Goal: Transaction & Acquisition: Purchase product/service

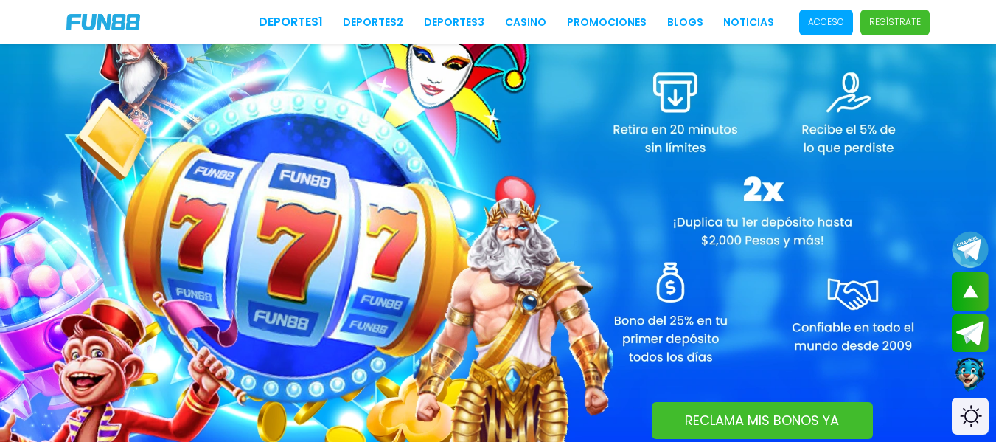
scroll to position [1234, 0]
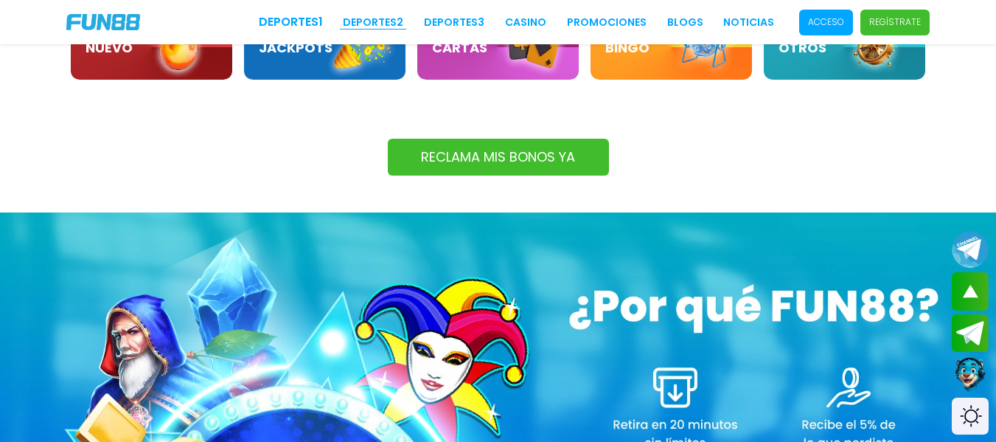
click at [378, 21] on link "Deportes 2" at bounding box center [373, 22] width 60 height 15
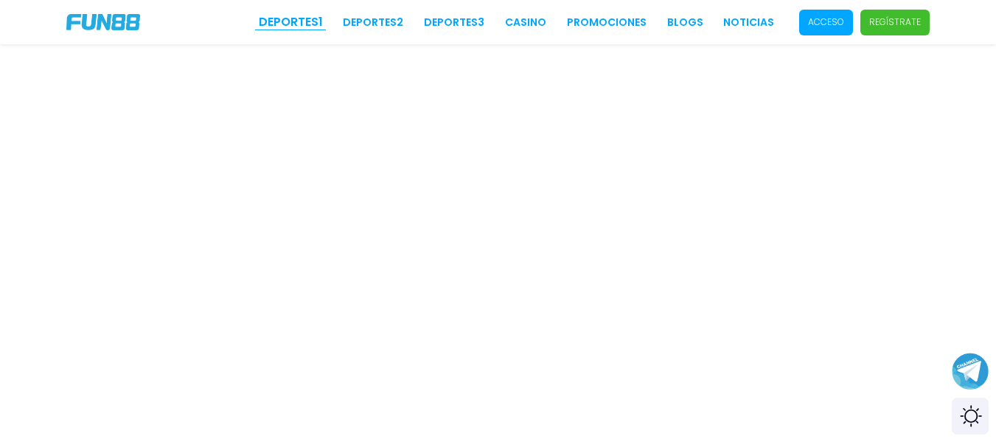
click at [302, 18] on link "Deportes 1" at bounding box center [291, 22] width 64 height 18
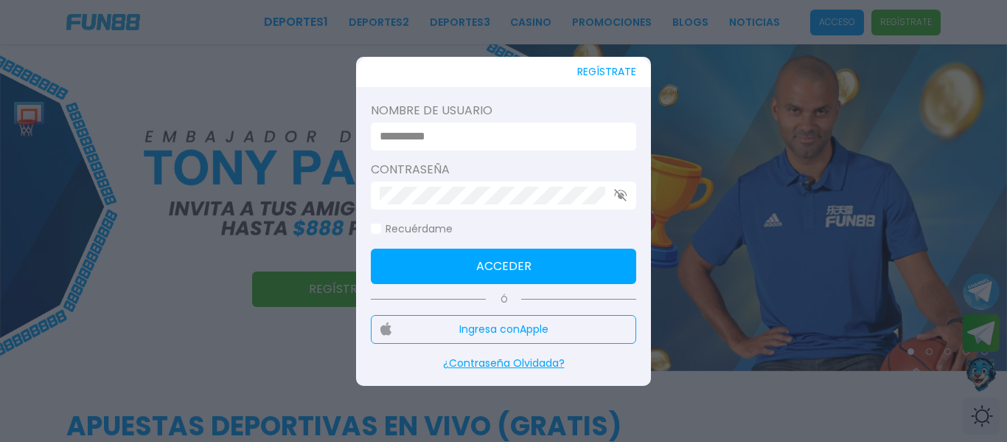
click at [703, 389] on div at bounding box center [503, 221] width 1007 height 442
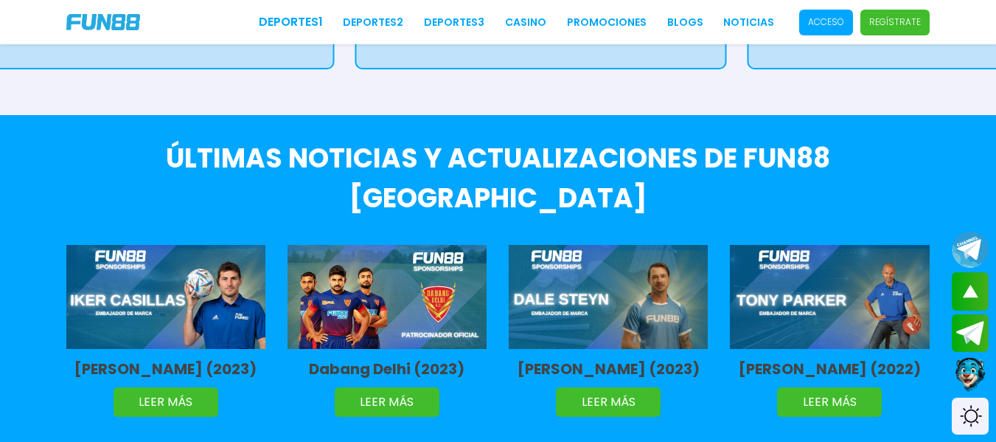
scroll to position [3306, 0]
